Goal: Task Accomplishment & Management: Complete application form

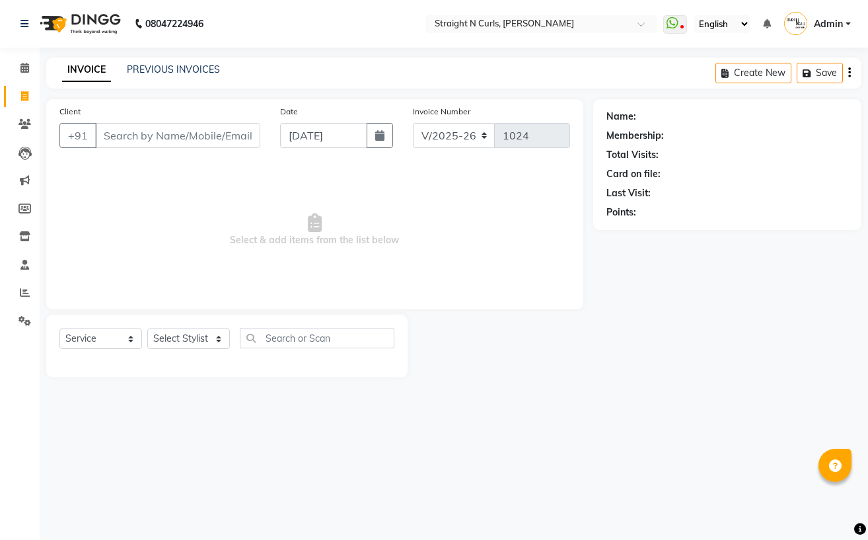
select select "7039"
drag, startPoint x: 4, startPoint y: 396, endPoint x: 0, endPoint y: 386, distance: 10.7
click at [0, 390] on div "Calendar Invoice Clients Leads Marketing Members Inventory Staff Reports Settin…" at bounding box center [89, 279] width 178 height 482
click at [195, 338] on select "Select Stylist [PERSON_NAME] [PERSON_NAME] [PERSON_NAME] [PERSON_NAME] [PERSON_…" at bounding box center [188, 338] width 83 height 20
click at [87, 345] on select "Select Service Product Membership Package Voucher Prepaid Gift Card" at bounding box center [100, 338] width 83 height 20
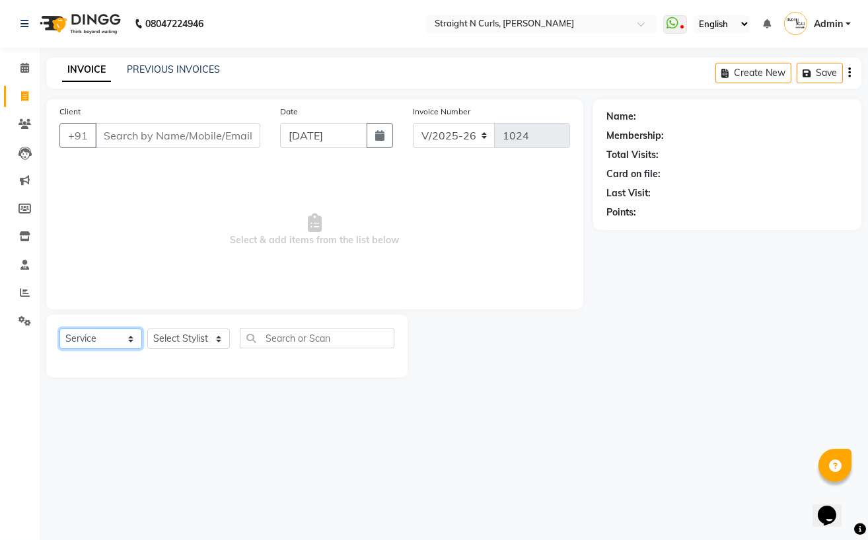
select select "product"
click at [59, 329] on select "Select Service Product Membership Package Voucher Prepaid Gift Card" at bounding box center [100, 338] width 83 height 20
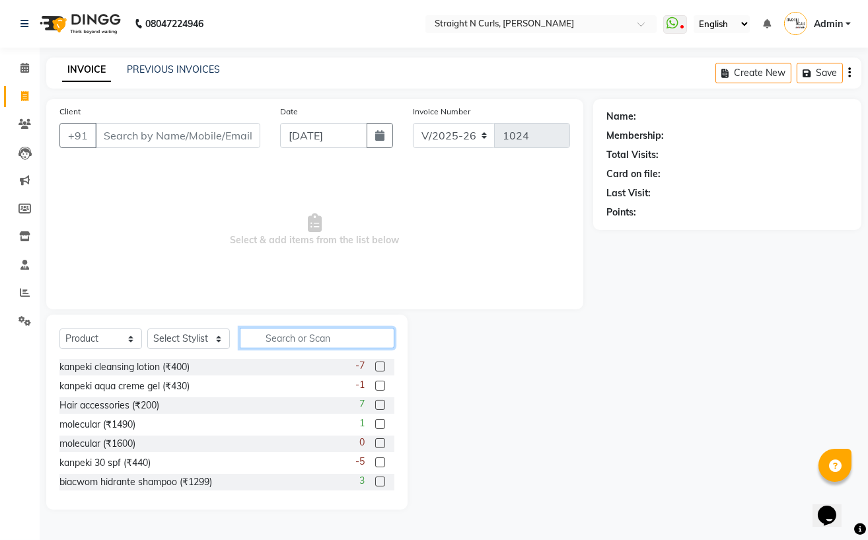
click at [295, 335] on input "text" at bounding box center [317, 338] width 155 height 20
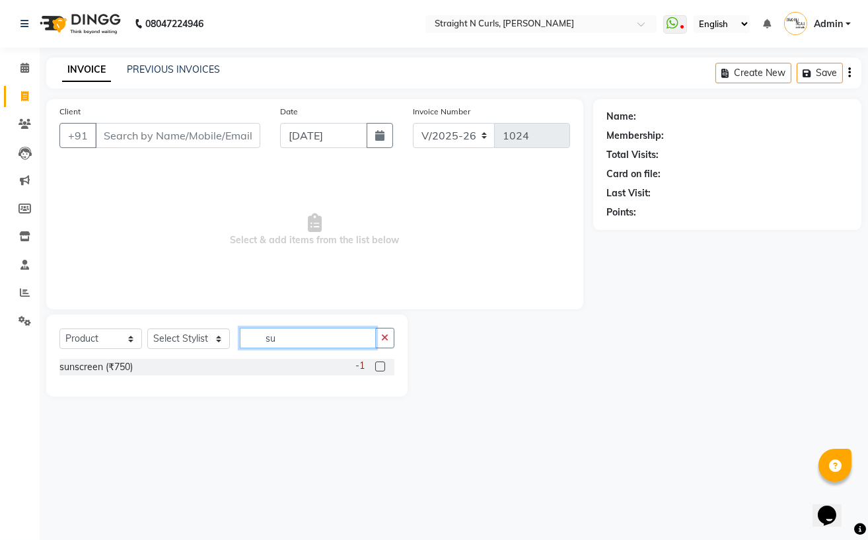
type input "s"
type input "sp"
click at [378, 363] on label at bounding box center [380, 366] width 10 height 10
click at [378, 363] on input "checkbox" at bounding box center [379, 367] width 9 height 9
checkbox input "false"
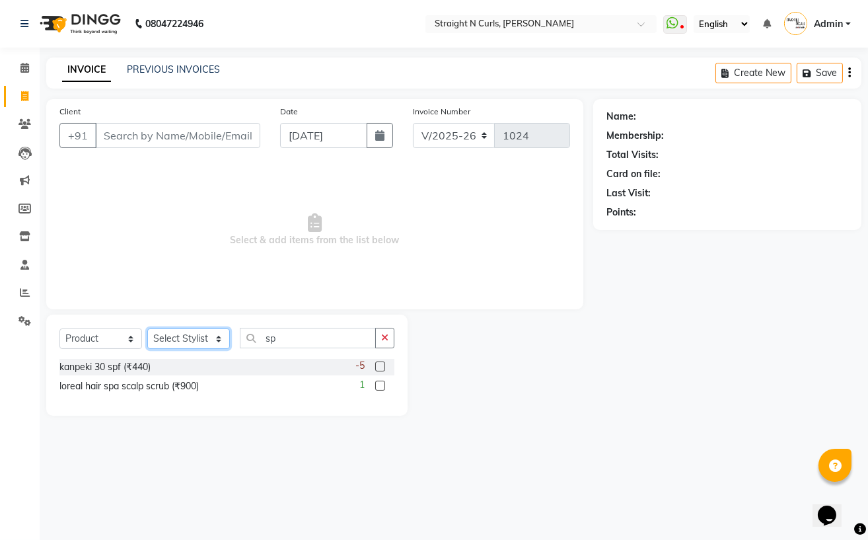
click at [203, 334] on select "Select Stylist [PERSON_NAME] [PERSON_NAME] [PERSON_NAME] [PERSON_NAME] [PERSON_…" at bounding box center [188, 338] width 83 height 20
click at [147, 329] on select "Select Stylist [PERSON_NAME] [PERSON_NAME] [PERSON_NAME] [PERSON_NAME] [PERSON_…" at bounding box center [188, 338] width 83 height 20
click at [195, 335] on select "Select Stylist [PERSON_NAME] [PERSON_NAME] [PERSON_NAME] [PERSON_NAME] [PERSON_…" at bounding box center [188, 338] width 83 height 20
select select "59895"
click at [147, 329] on select "Select Stylist [PERSON_NAME] [PERSON_NAME] [PERSON_NAME] [PERSON_NAME] [PERSON_…" at bounding box center [188, 338] width 83 height 20
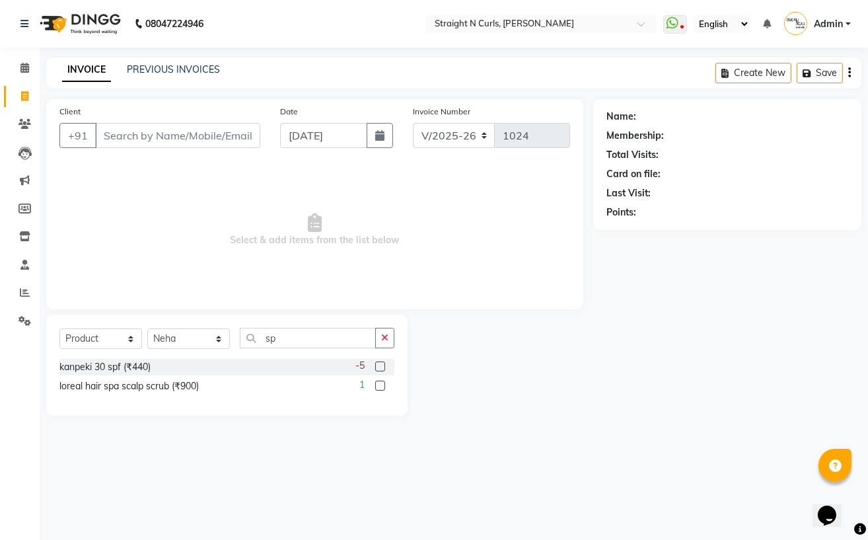
click at [379, 363] on label at bounding box center [380, 366] width 10 height 10
click at [379, 363] on input "checkbox" at bounding box center [379, 367] width 9 height 9
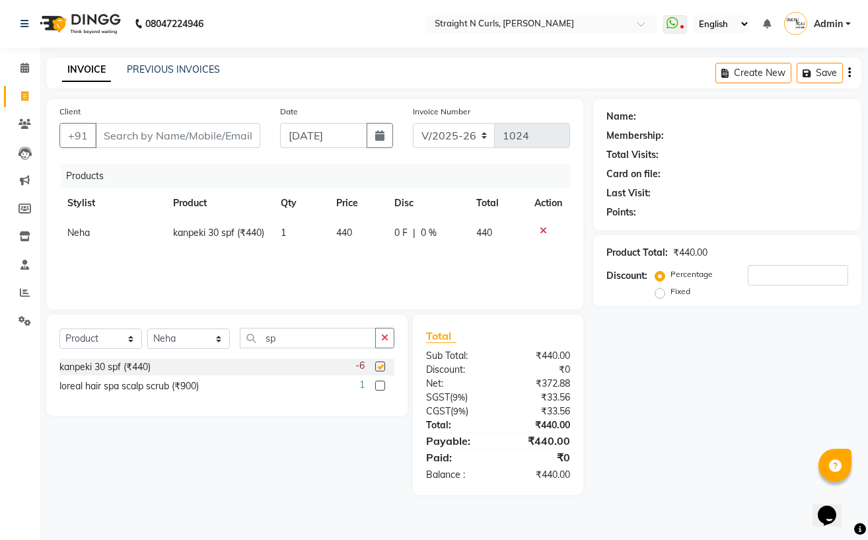
checkbox input "false"
click at [769, 281] on input "number" at bounding box center [798, 275] width 100 height 20
type input "40"
click at [119, 141] on input "Client" at bounding box center [177, 135] width 165 height 25
type input "a"
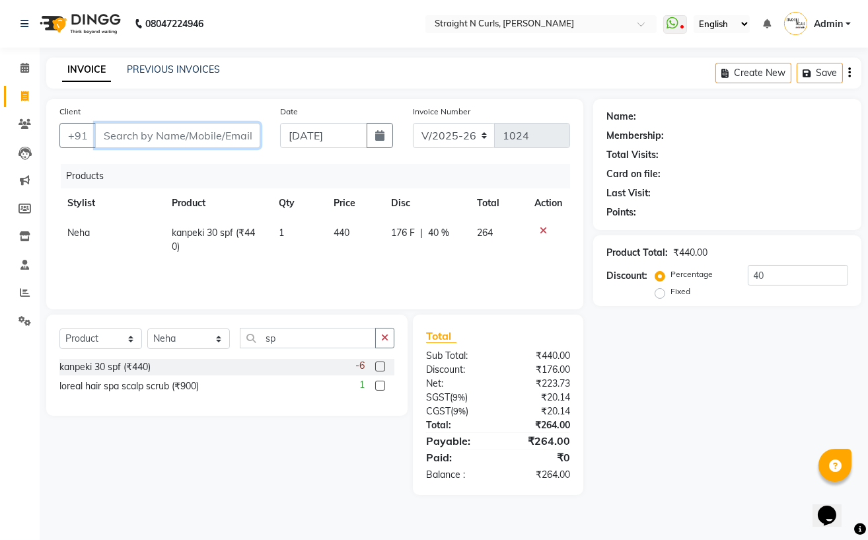
type input "0"
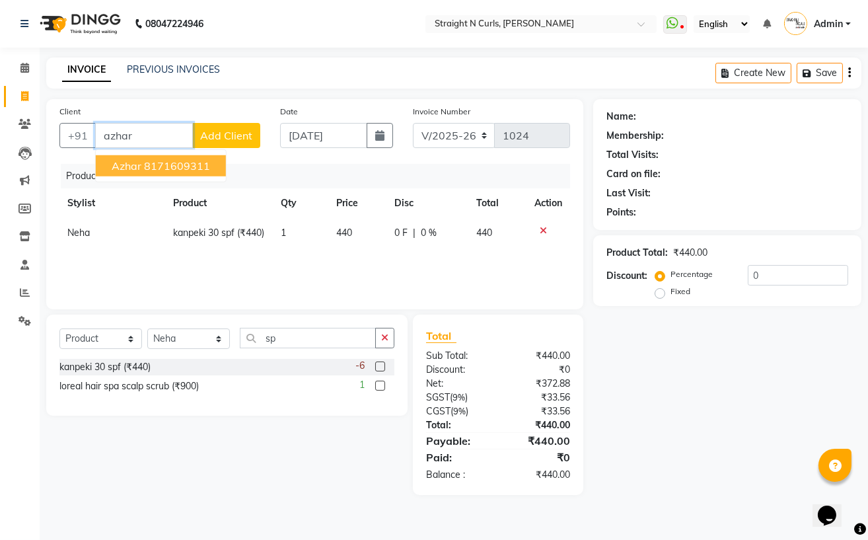
click at [211, 158] on button "azhar 8171609311" at bounding box center [161, 165] width 130 height 21
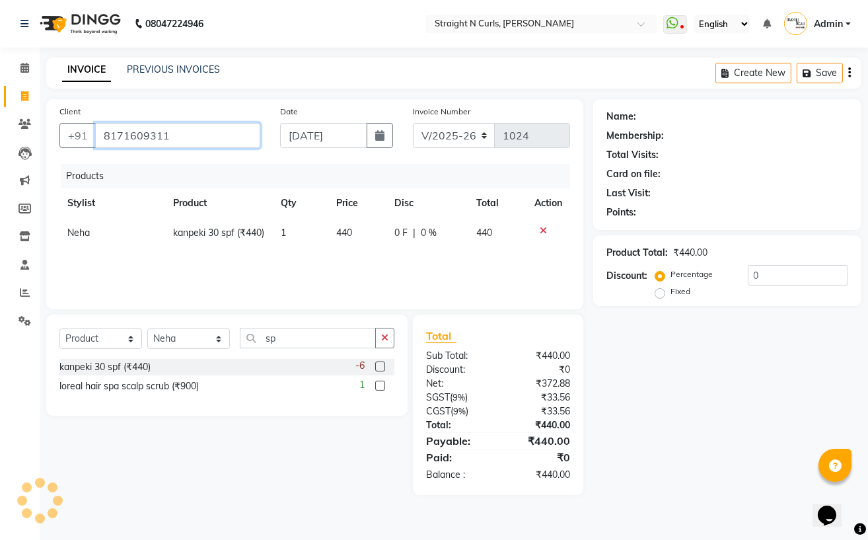
type input "8171609311"
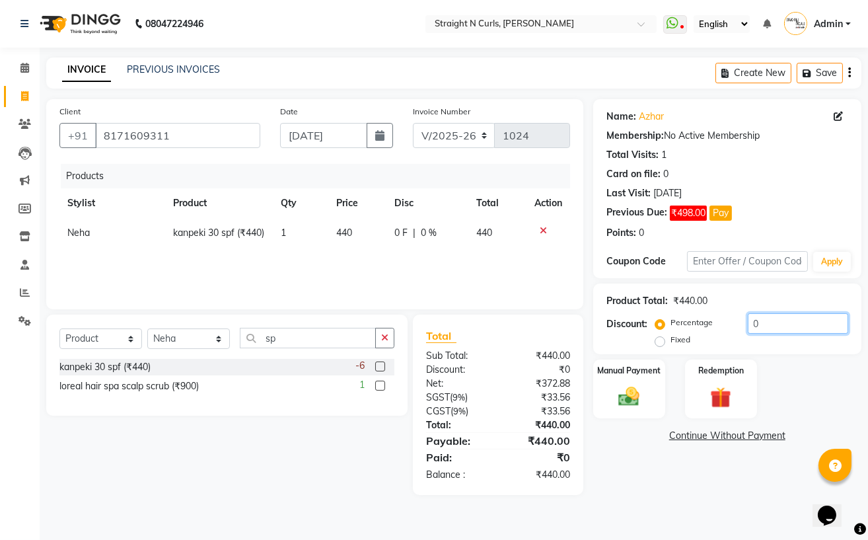
click at [767, 324] on input "0" at bounding box center [798, 323] width 100 height 20
type input "40"
